Goal: Check status: Check status

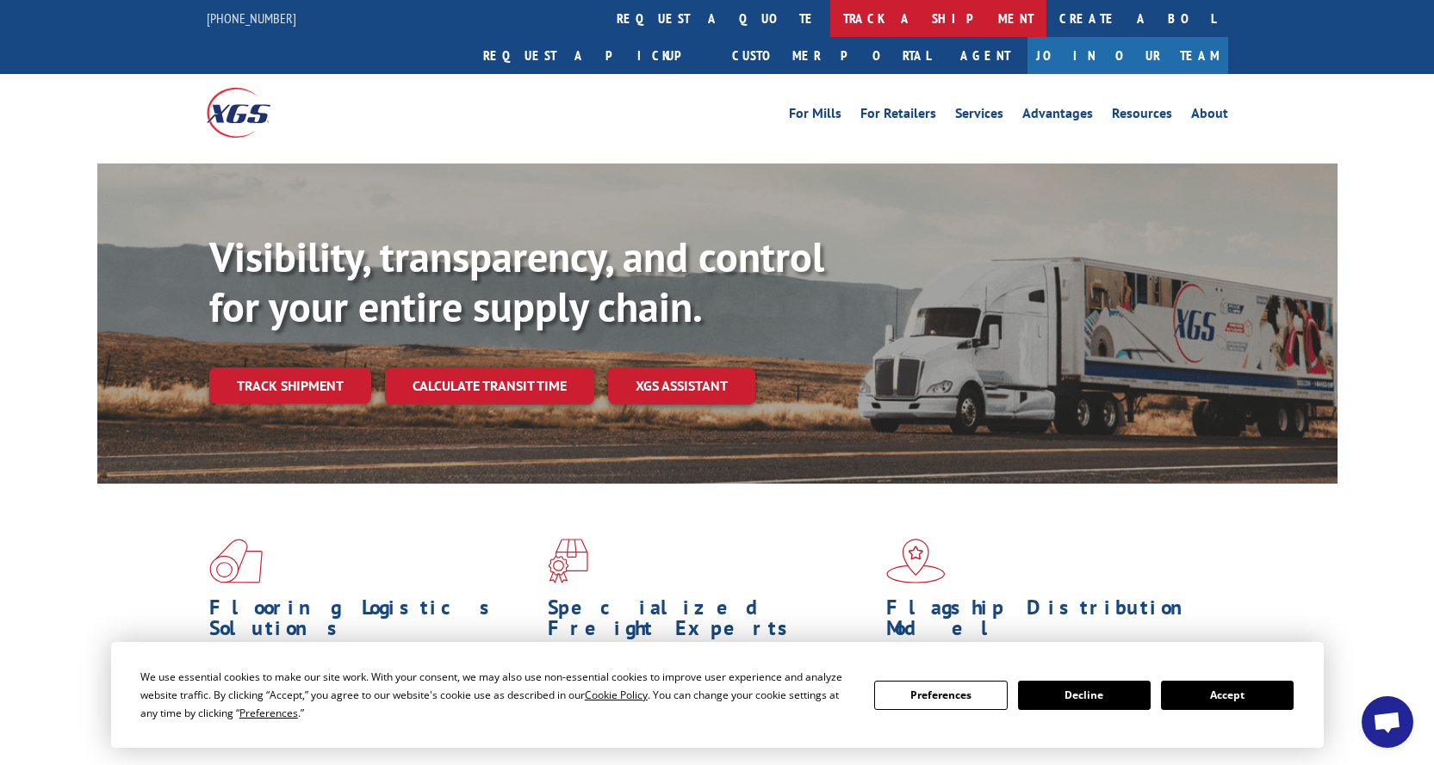
click at [830, 18] on link "track a shipment" at bounding box center [938, 18] width 216 height 37
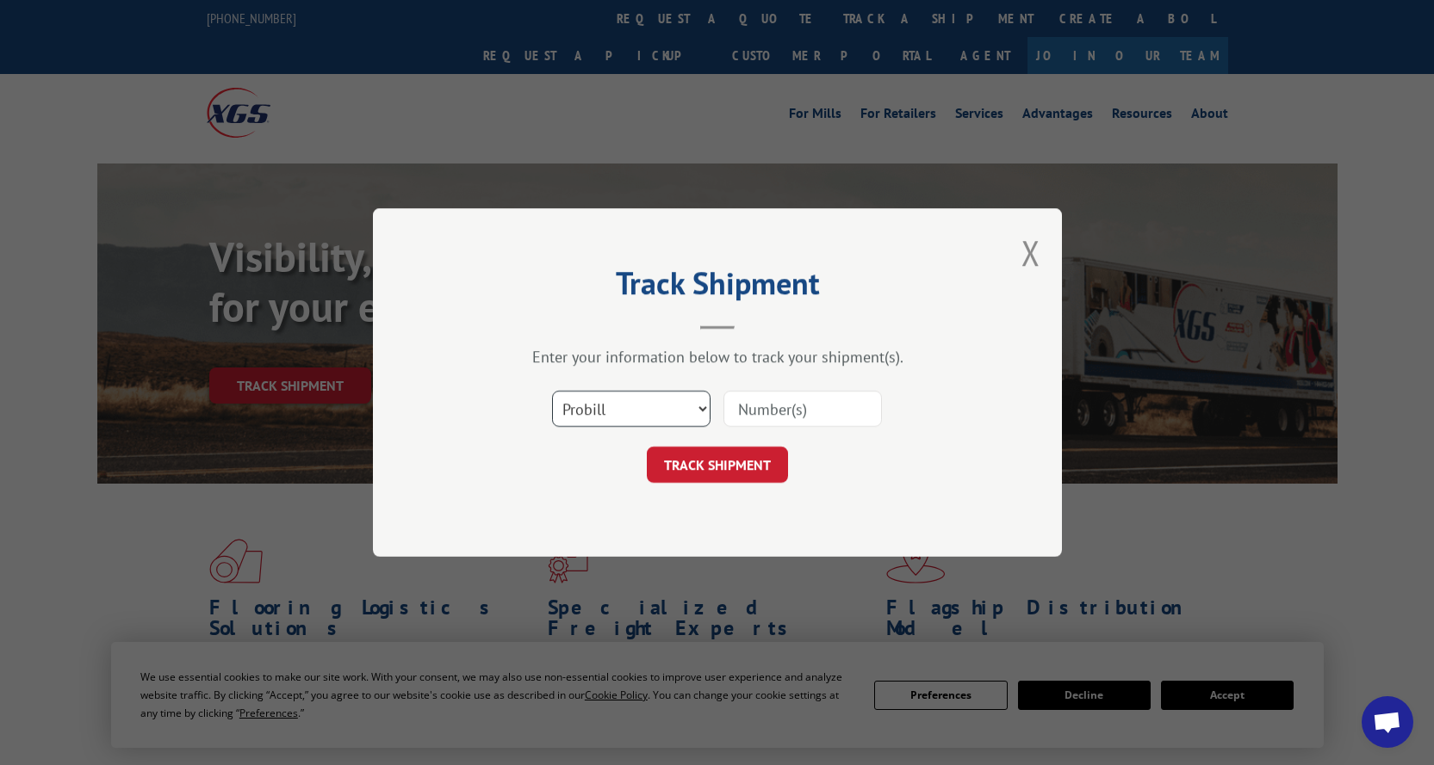
click at [703, 407] on select "Select category... Probill BOL PO" at bounding box center [631, 409] width 158 height 36
select select "bol"
click at [552, 391] on select "Select category... Probill BOL PO" at bounding box center [631, 409] width 158 height 36
click at [747, 411] on input at bounding box center [802, 409] width 158 height 36
type input "3327240"
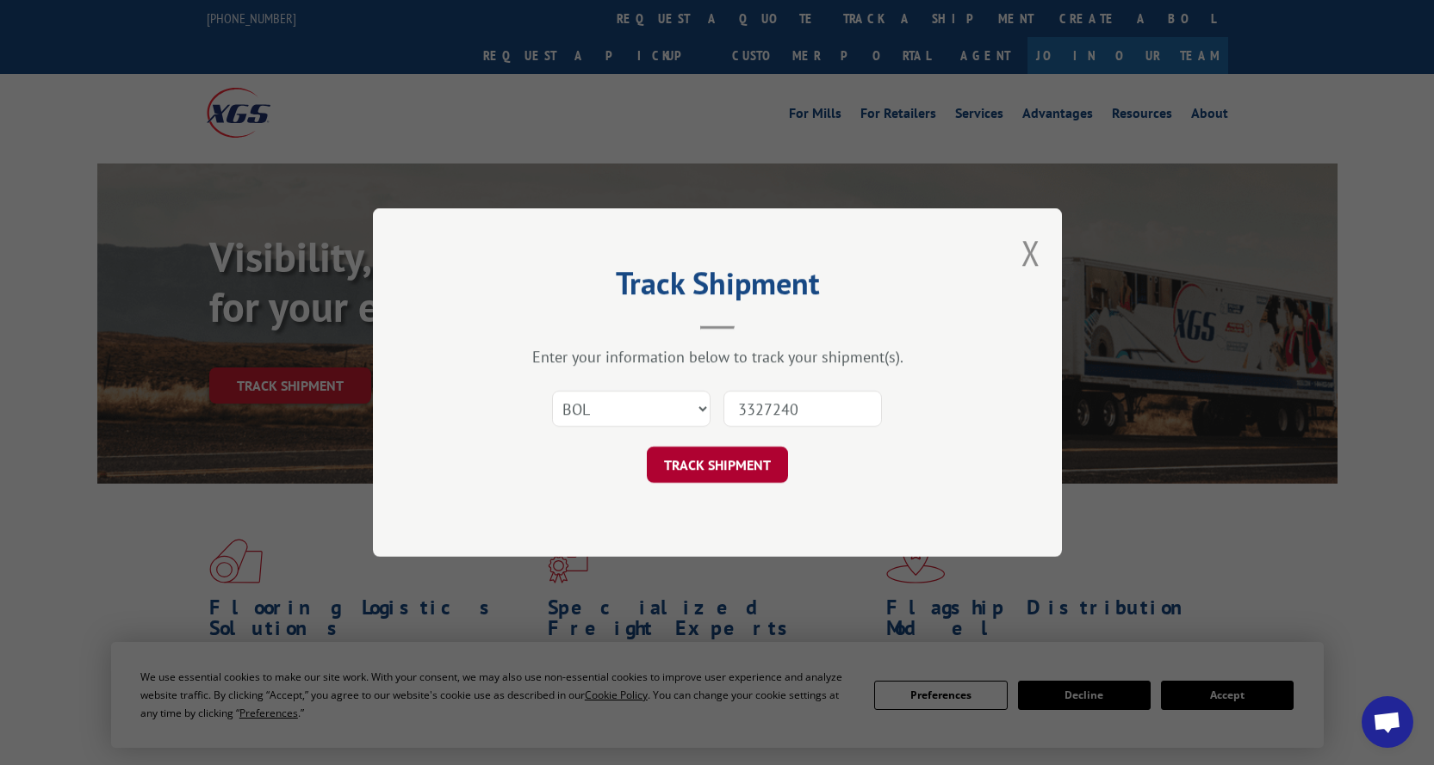
click at [707, 462] on button "TRACK SHIPMENT" at bounding box center [717, 465] width 141 height 36
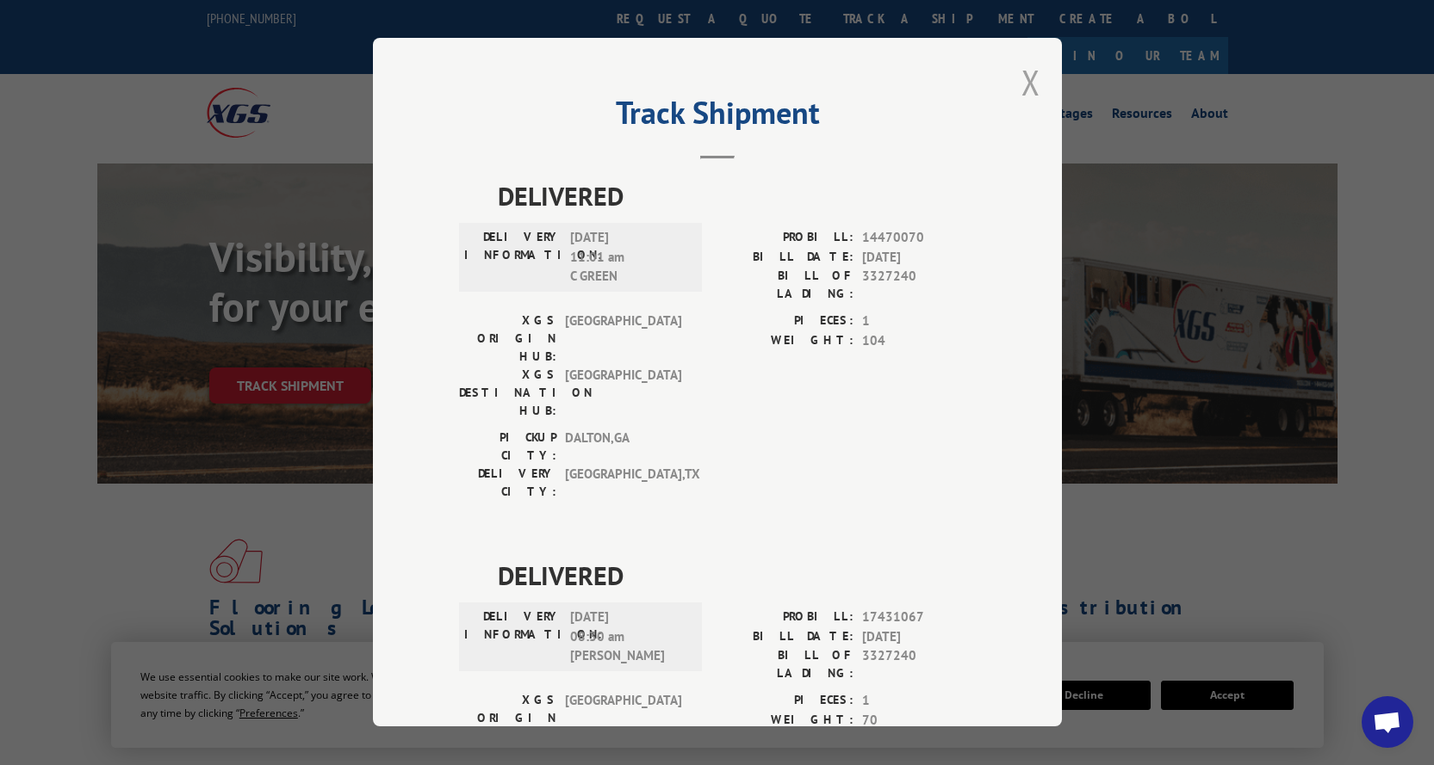
click at [1021, 80] on button "Close modal" at bounding box center [1030, 82] width 19 height 46
